Goal: Check status: Check status

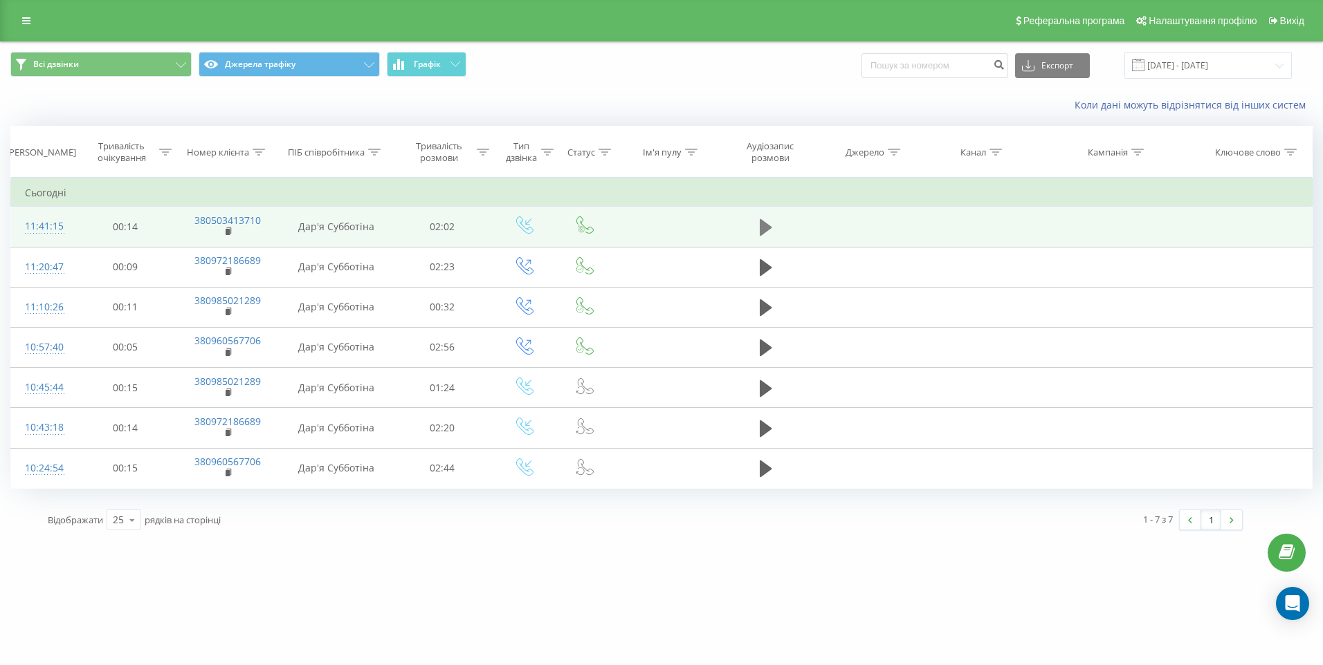
click at [770, 224] on icon at bounding box center [766, 227] width 12 height 19
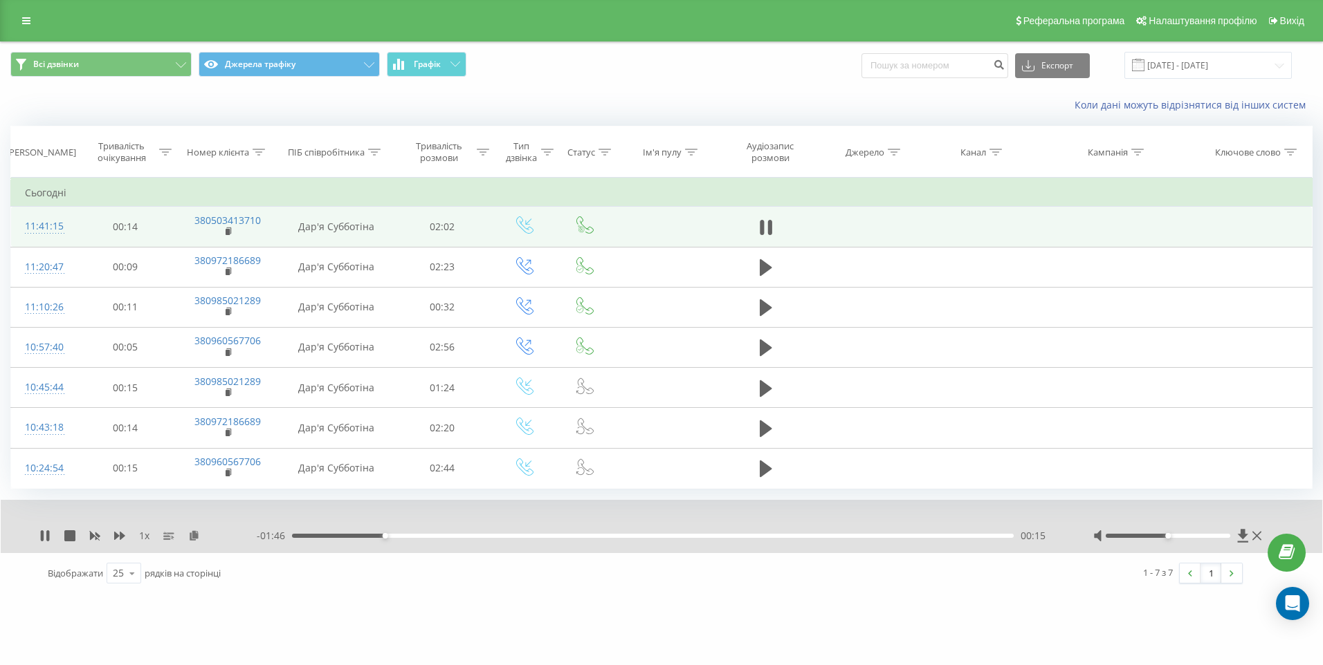
click at [432, 537] on div "00:15" at bounding box center [652, 536] width 721 height 4
click at [470, 537] on div "00:26" at bounding box center [652, 536] width 721 height 4
click at [530, 537] on div "00:32" at bounding box center [652, 536] width 721 height 4
click at [596, 538] on div "00:47" at bounding box center [652, 536] width 721 height 4
click at [636, 539] on div "- 01:10 00:52 00:52" at bounding box center [657, 536] width 801 height 14
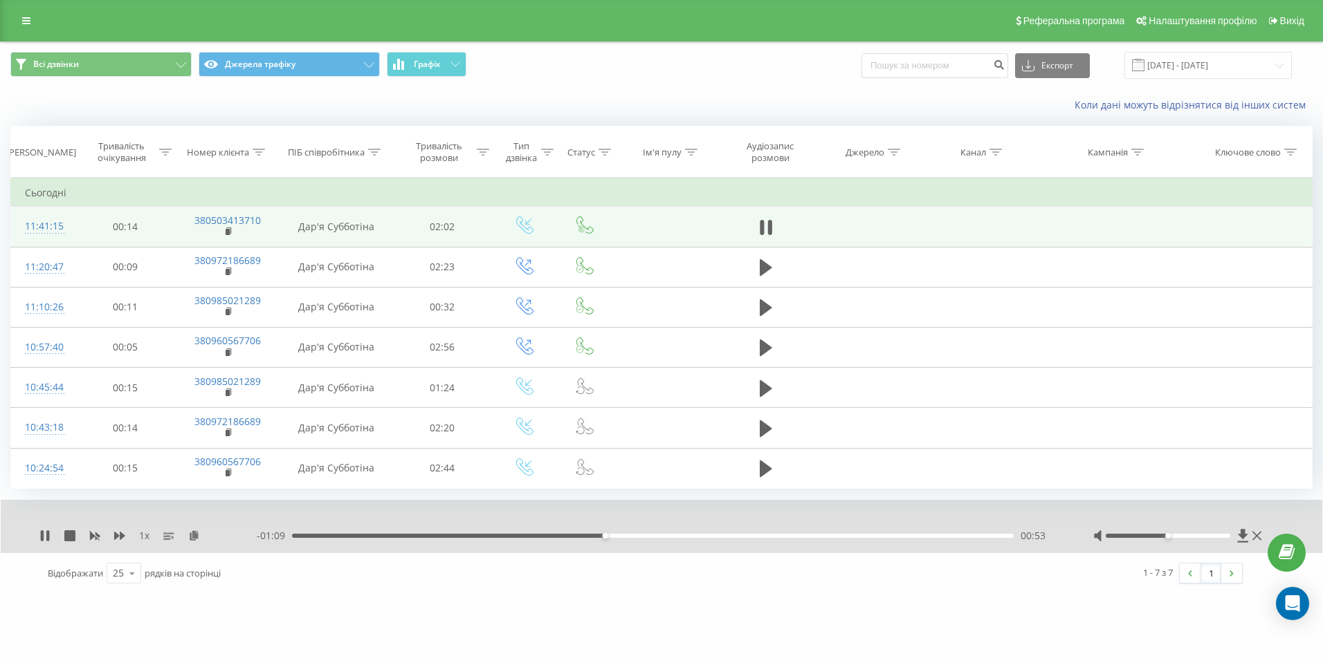
click at [636, 535] on div "00:53" at bounding box center [652, 536] width 721 height 4
click at [672, 537] on div "01:00" at bounding box center [652, 536] width 721 height 4
click at [44, 533] on icon at bounding box center [44, 536] width 11 height 11
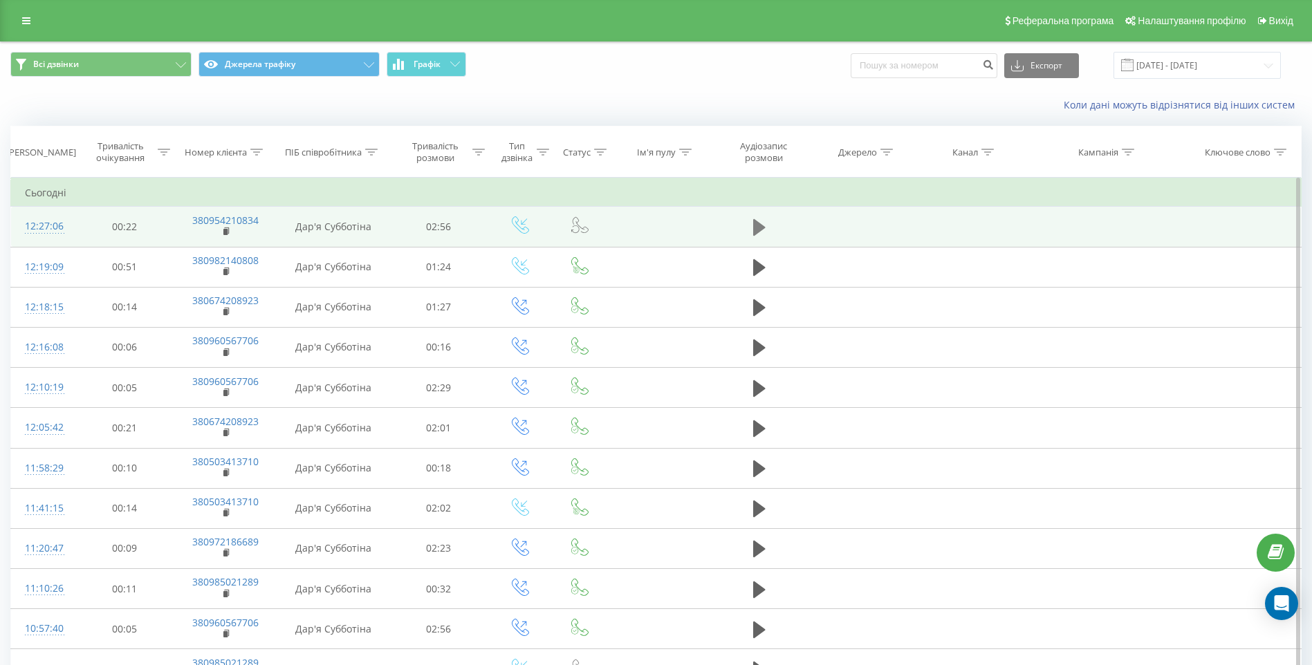
click at [760, 230] on icon at bounding box center [759, 227] width 12 height 17
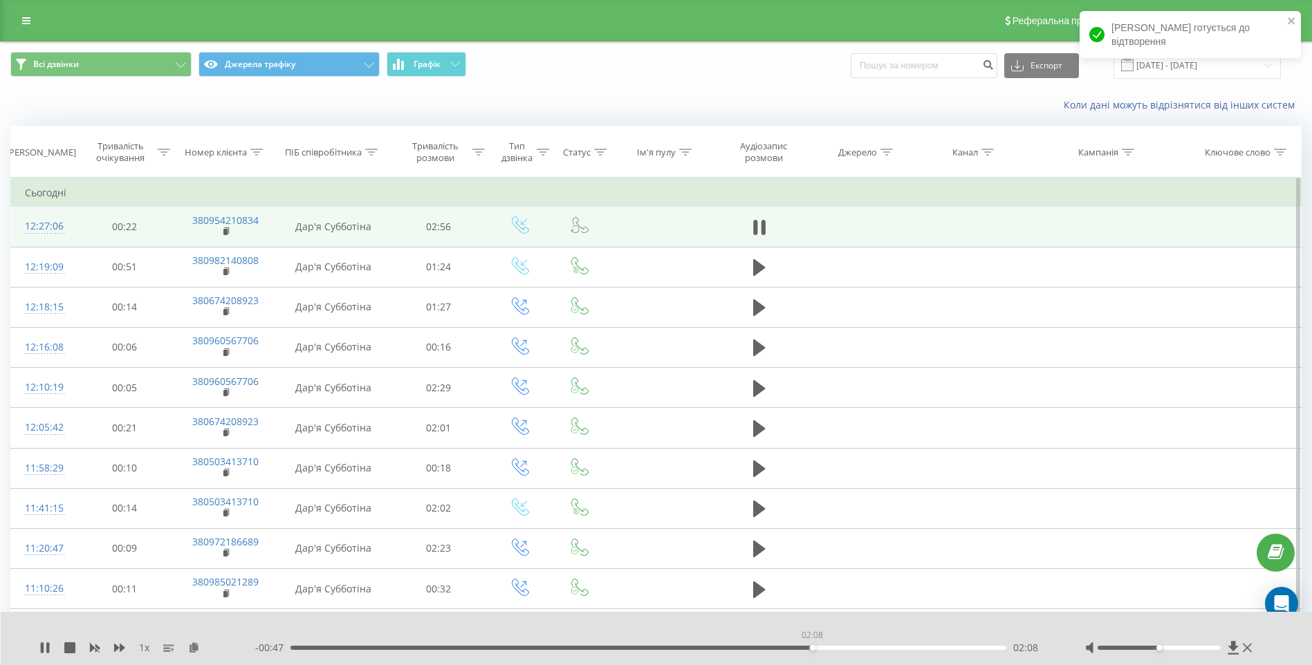
click at [812, 650] on div "02:08" at bounding box center [649, 648] width 716 height 4
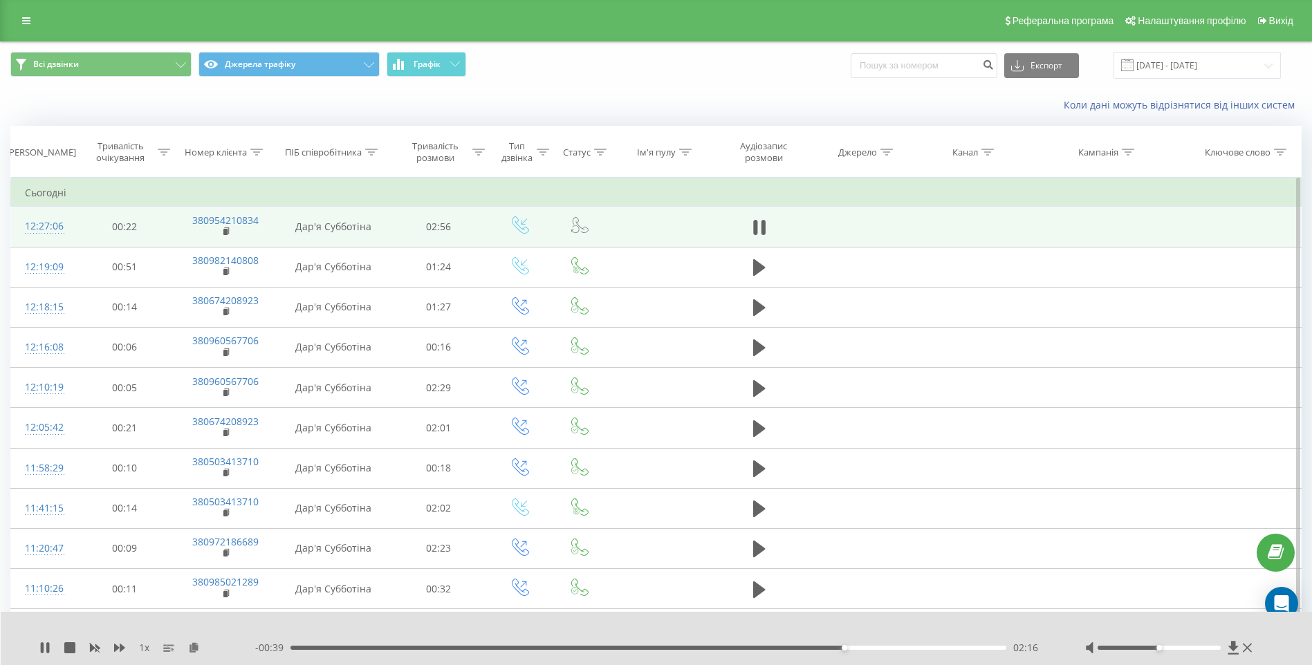
click at [859, 648] on div "02:16" at bounding box center [649, 648] width 716 height 4
click at [924, 647] on div "02:29" at bounding box center [649, 648] width 716 height 4
click at [870, 649] on div "02:46" at bounding box center [649, 648] width 716 height 4
click at [44, 652] on icon at bounding box center [42, 648] width 3 height 11
click at [41, 650] on icon at bounding box center [44, 648] width 11 height 11
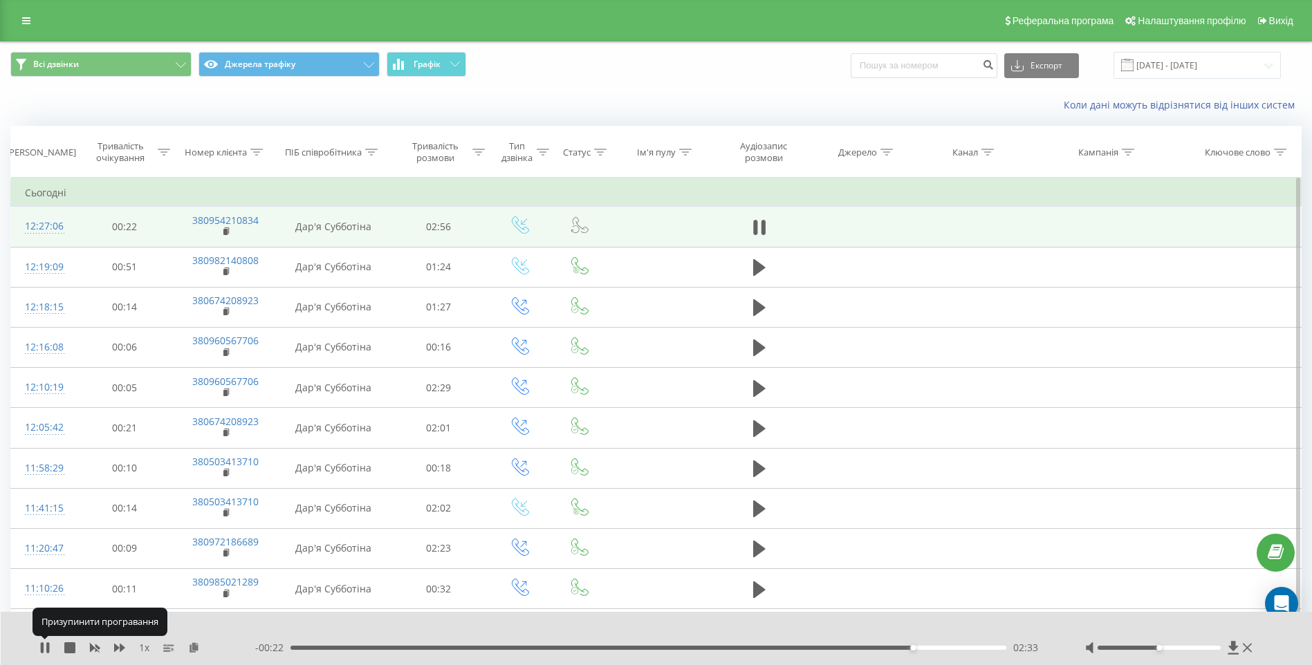
click at [41, 650] on icon at bounding box center [42, 648] width 3 height 11
click at [48, 643] on icon at bounding box center [44, 648] width 11 height 11
click at [43, 650] on icon at bounding box center [45, 648] width 8 height 11
click at [43, 650] on icon at bounding box center [42, 648] width 3 height 11
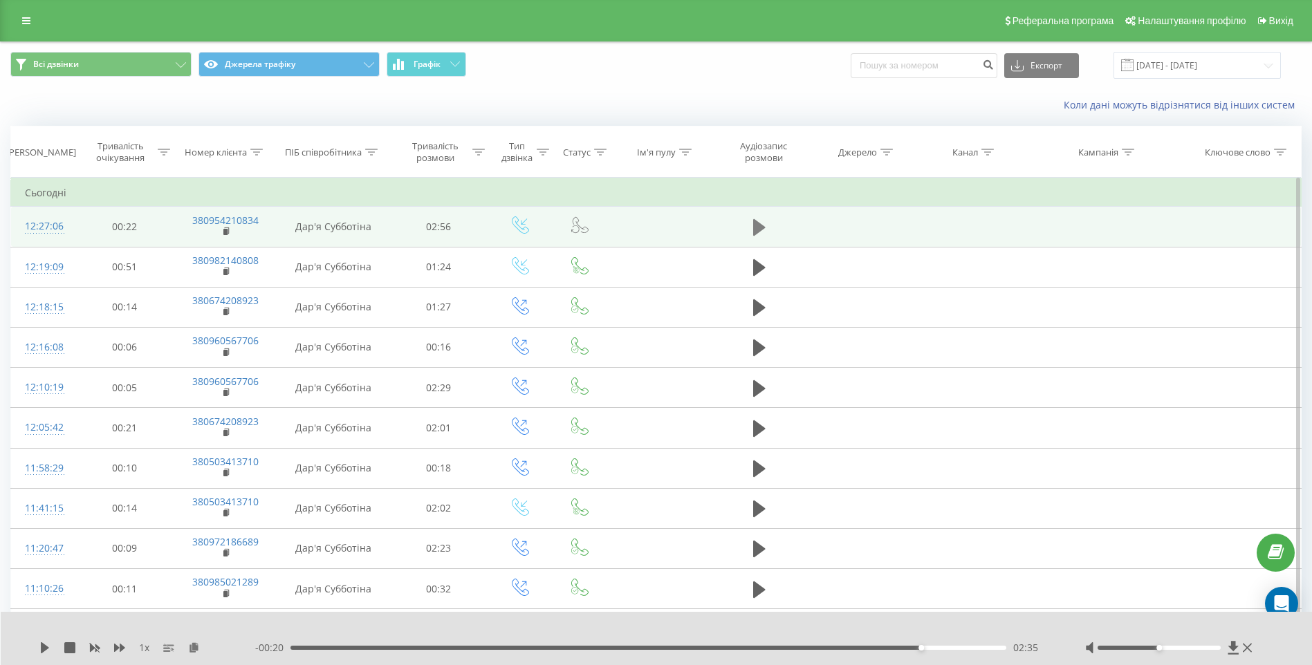
click at [757, 228] on icon at bounding box center [759, 227] width 12 height 17
click at [302, 647] on div "02:37" at bounding box center [649, 648] width 716 height 4
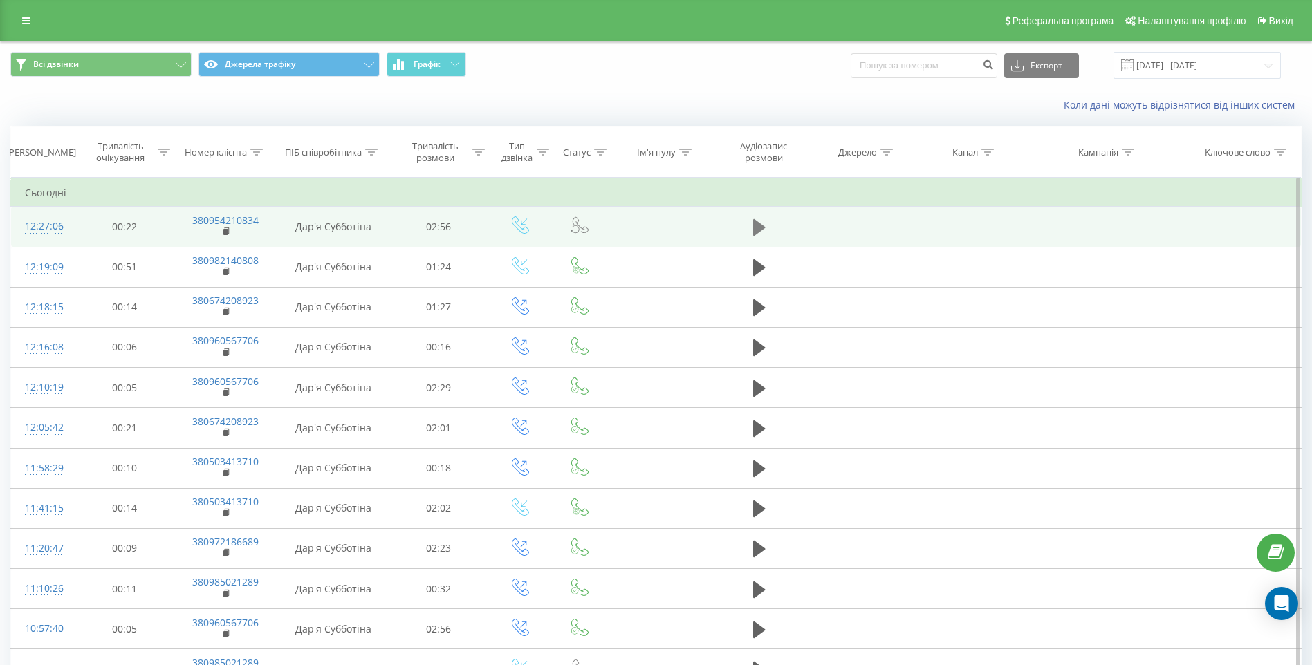
click at [761, 226] on icon at bounding box center [759, 227] width 12 height 17
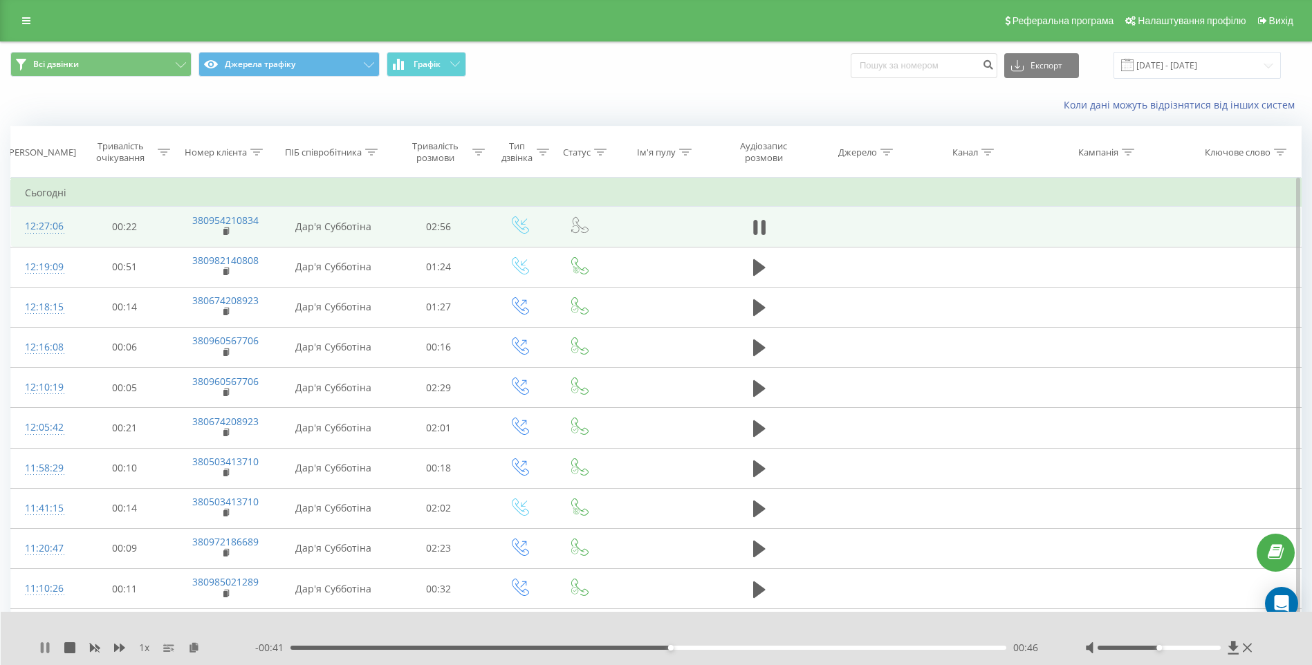
click at [44, 651] on icon at bounding box center [42, 648] width 3 height 11
